Goal: Find specific page/section: Find specific page/section

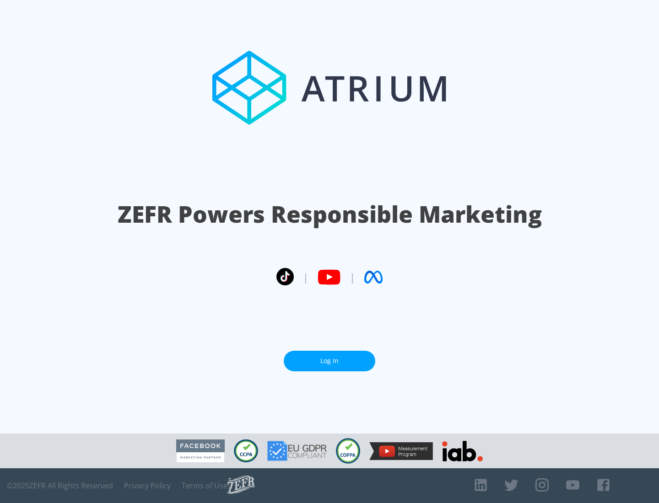
click at [330, 357] on link "Log In" at bounding box center [330, 361] width 92 height 21
